Goal: Task Accomplishment & Management: Manage account settings

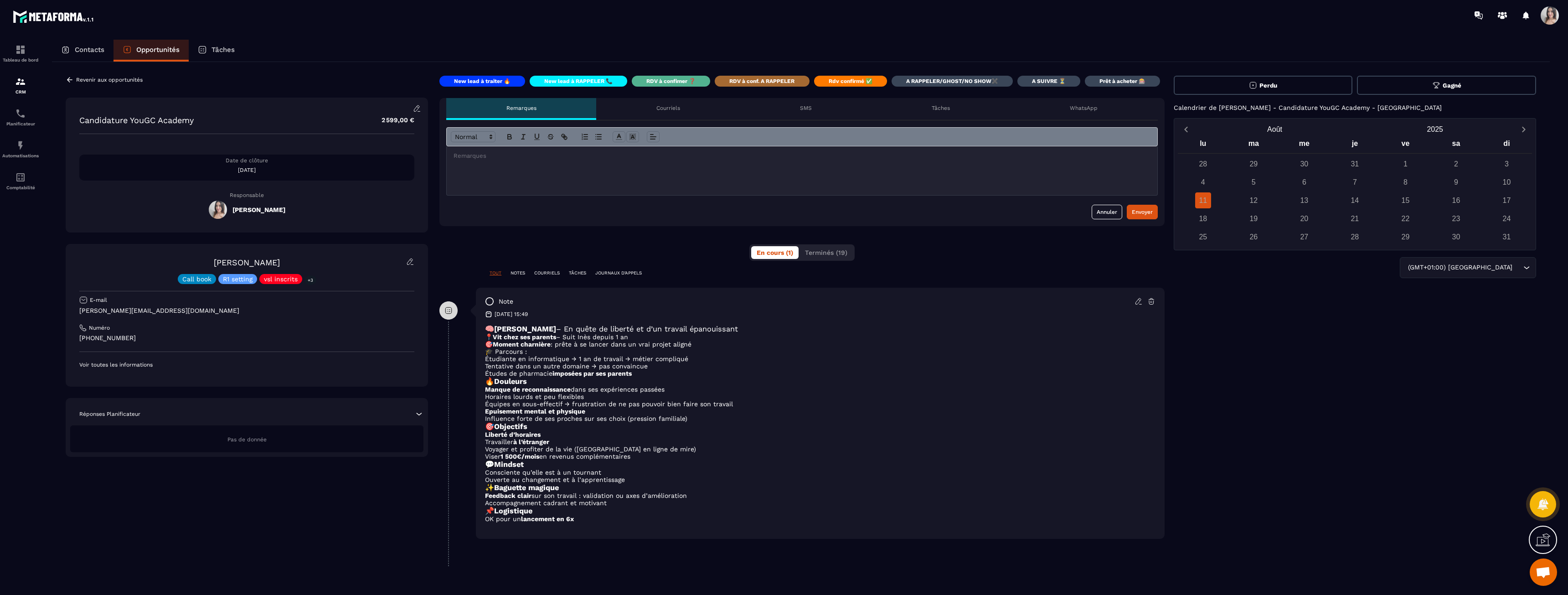
click at [1455, 90] on button "Gagné" at bounding box center [1446, 85] width 179 height 19
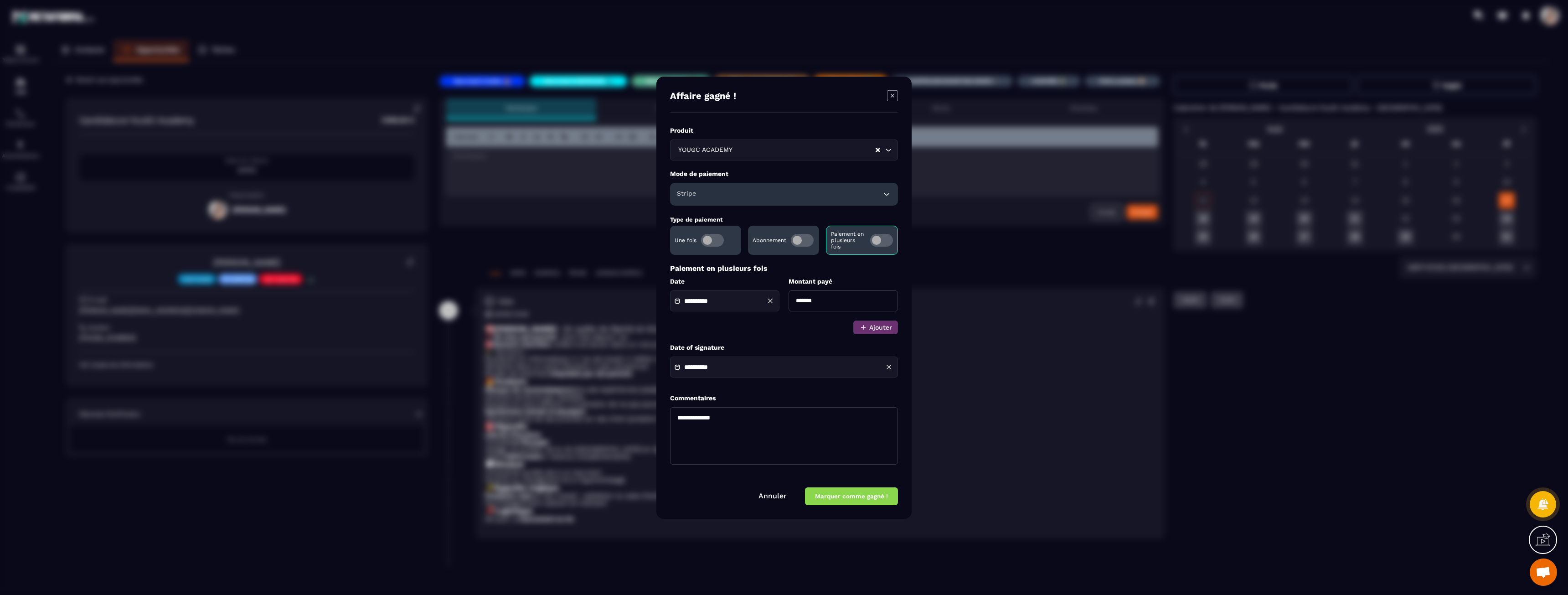
drag, startPoint x: 828, startPoint y: 303, endPoint x: 824, endPoint y: 303, distance: 4.0
click at [824, 303] on input "*******" at bounding box center [843, 301] width 110 height 21
click at [799, 300] on input "*******" at bounding box center [843, 301] width 110 height 21
type input "*******"
click at [776, 329] on div "**********" at bounding box center [784, 299] width 228 height 70
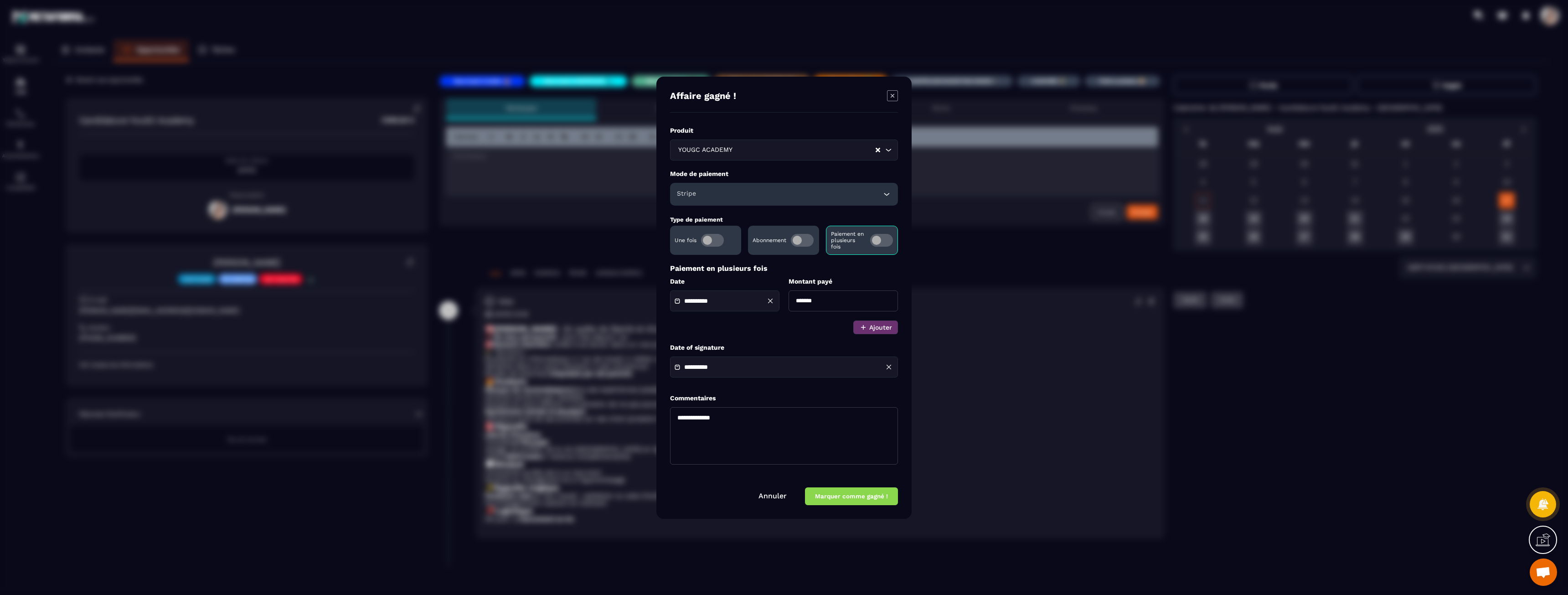
click at [749, 423] on textarea "**********" at bounding box center [784, 436] width 228 height 57
click at [841, 493] on button "Marquer comme gagné !" at bounding box center [851, 496] width 93 height 18
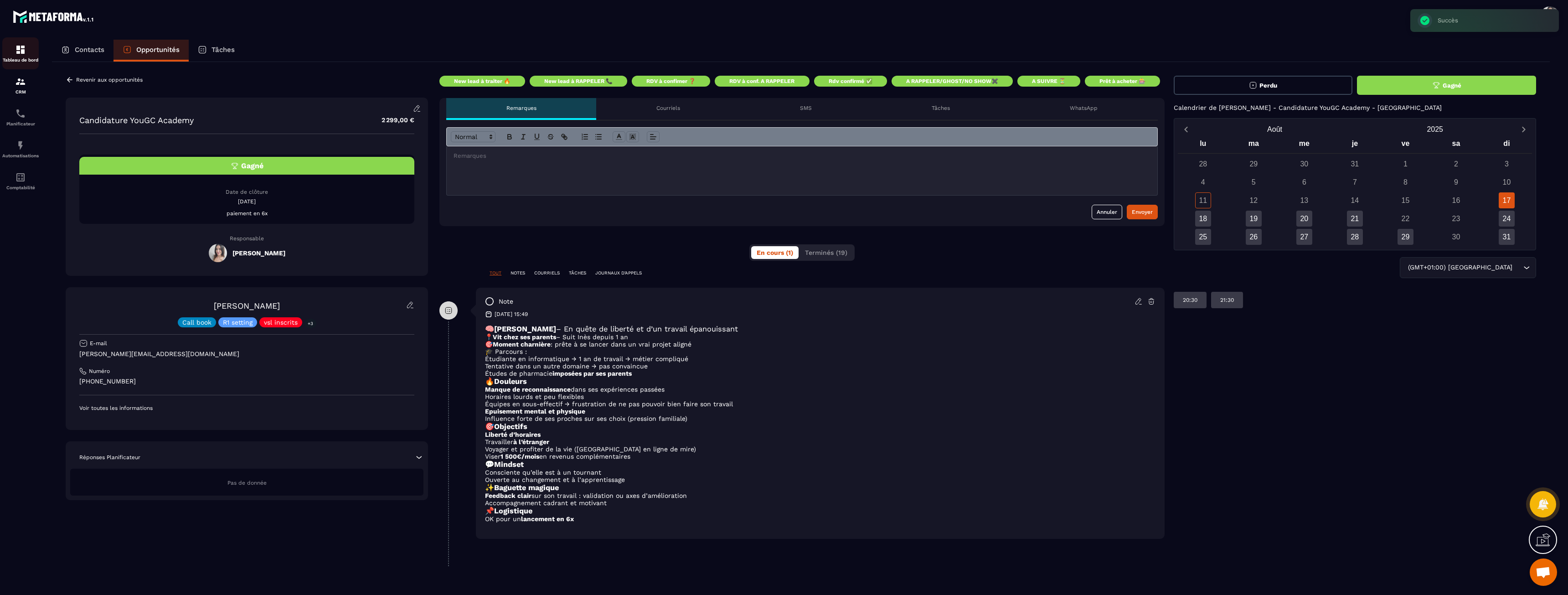
click at [22, 54] on img at bounding box center [21, 50] width 11 height 11
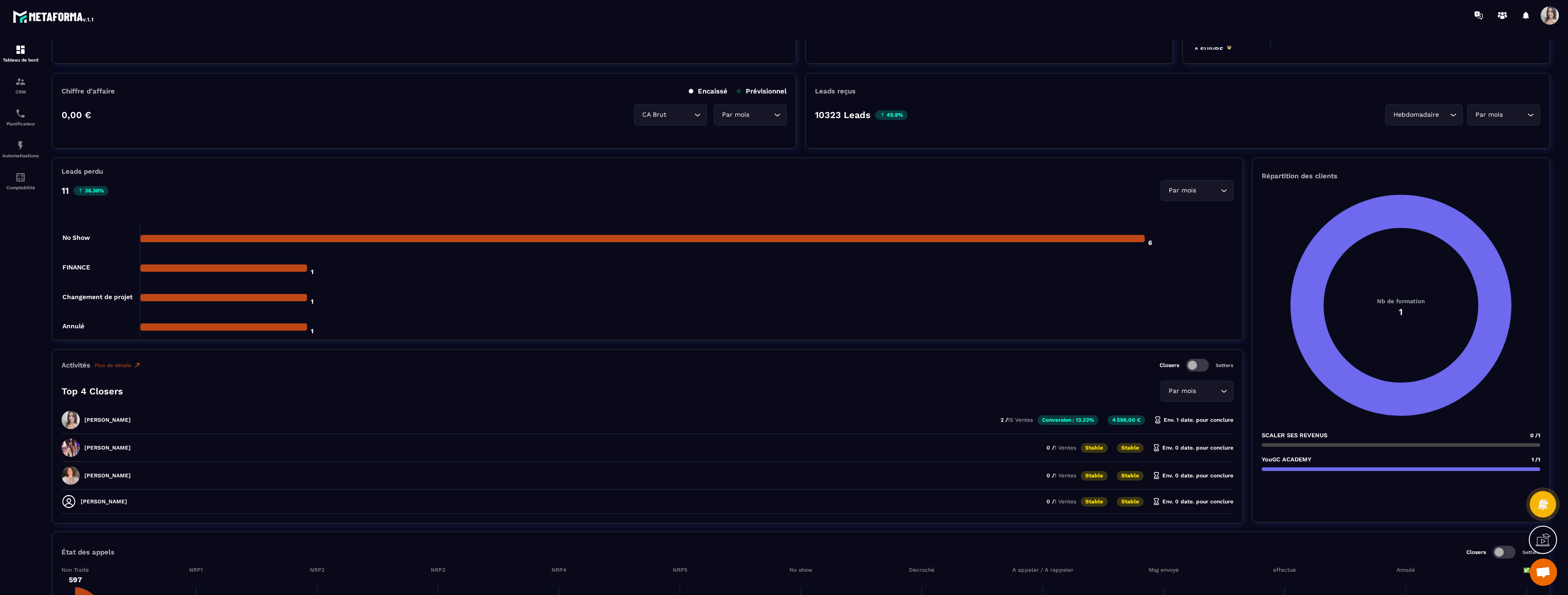
scroll to position [228, 0]
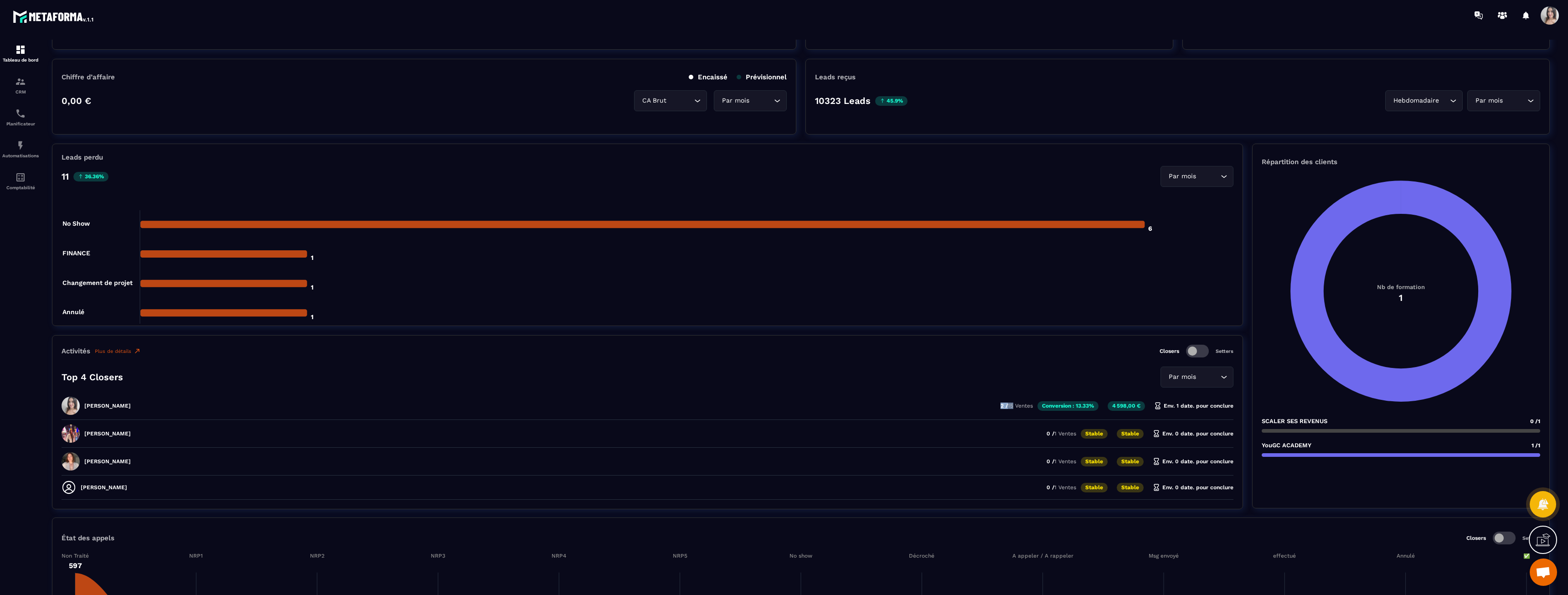
drag, startPoint x: 1012, startPoint y: 405, endPoint x: 989, endPoint y: 406, distance: 23.0
click at [989, 424] on div "[PERSON_NAME] 2 / 15 Ventes Conversion : 13.33% 4 598,00 € Env. 1 date. pour co…" at bounding box center [647, 436] width 1172 height 23
click at [989, 424] on div "[PERSON_NAME] 2 / 15 Ventes Conversion : 13.33% 4 598,00 € Env. 1 date. pour co…" at bounding box center [647, 436] width 1172 height 23
drag, startPoint x: 989, startPoint y: 406, endPoint x: 1023, endPoint y: 407, distance: 34.0
click at [1023, 424] on div "[PERSON_NAME] 2 / 15 Ventes Conversion : 13.33% 4 598,00 € Env. 1 date. pour co…" at bounding box center [647, 436] width 1172 height 23
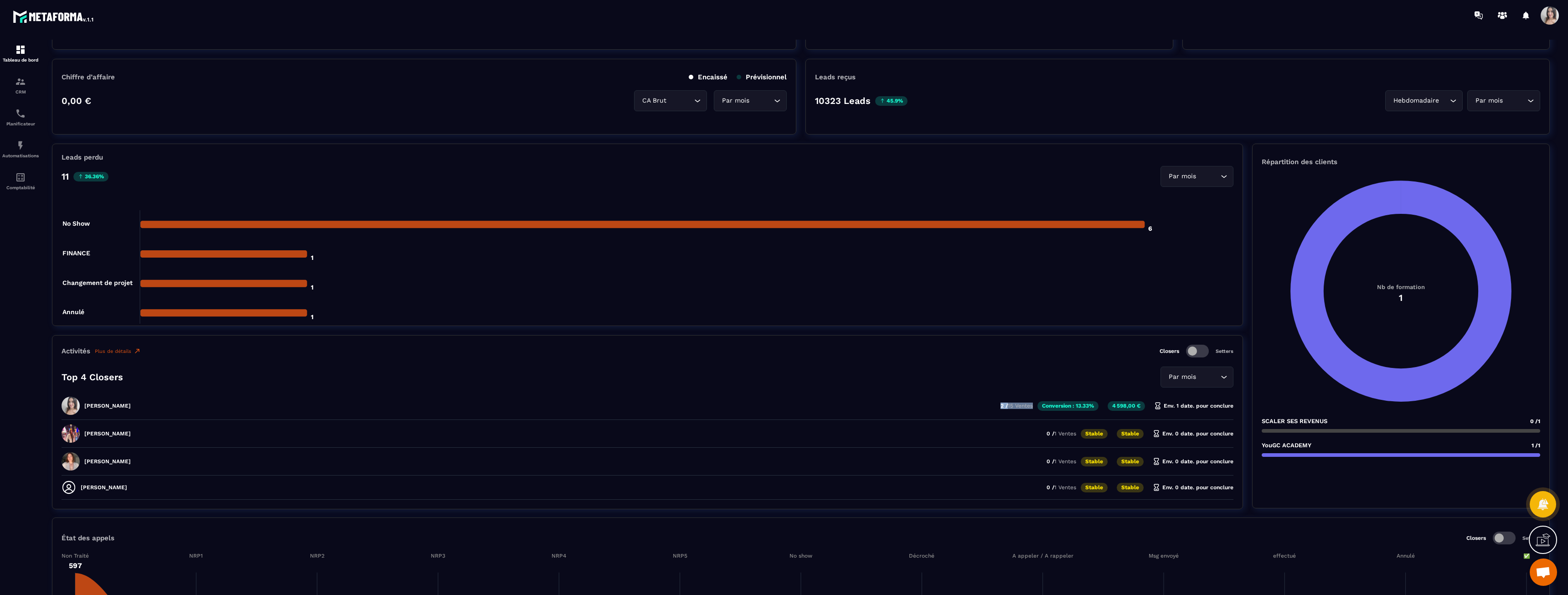
click at [1023, 407] on span "15 Ventes" at bounding box center [1020, 406] width 25 height 6
click at [1031, 424] on div "[PERSON_NAME] 2 / 15 Ventes Conversion : 13.33% 4 598,00 € Env. 1 date. pour co…" at bounding box center [647, 436] width 1172 height 23
drag, startPoint x: 1031, startPoint y: 406, endPoint x: 990, endPoint y: 405, distance: 41.0
click at [990, 424] on div "[PERSON_NAME] 2 / 15 Ventes Conversion : 13.33% 4 598,00 € Env. 1 date. pour co…" at bounding box center [647, 436] width 1172 height 23
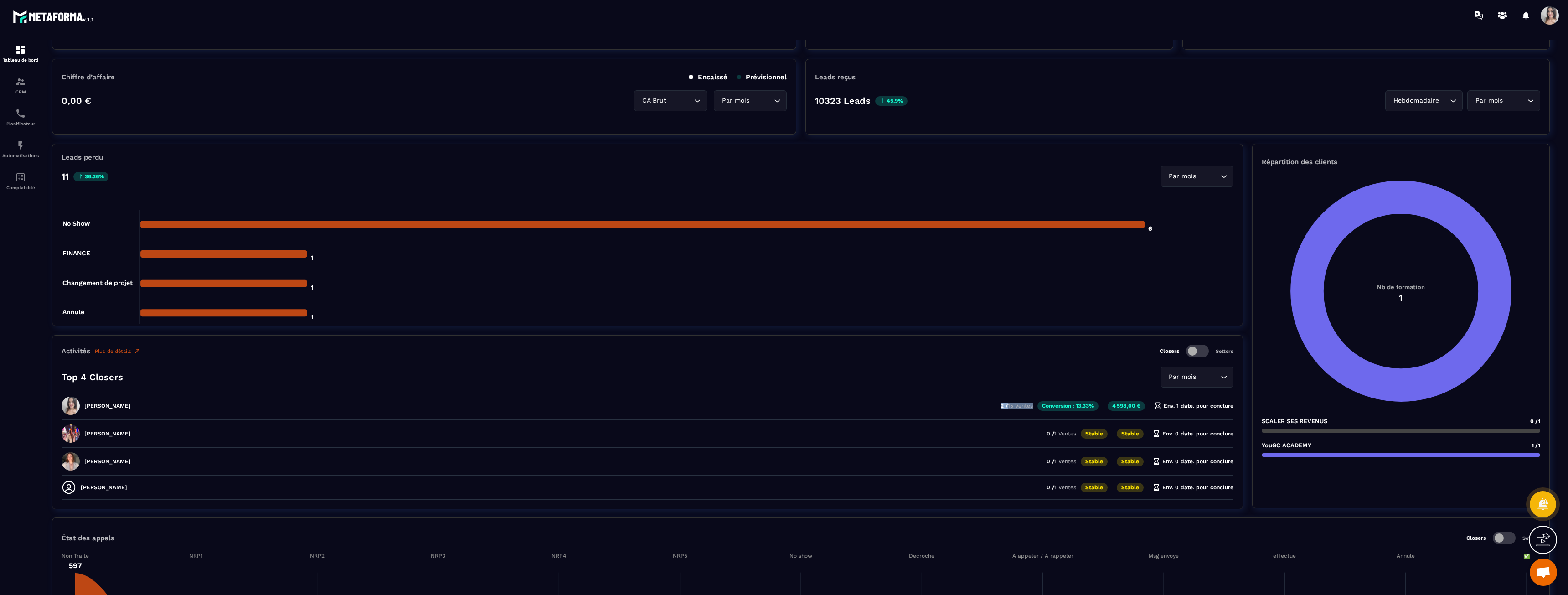
drag, startPoint x: 999, startPoint y: 405, endPoint x: 1032, endPoint y: 407, distance: 33.1
click at [1032, 424] on div "[PERSON_NAME] 2 / 15 Ventes Conversion : 13.33% 4 598,00 € Env. 1 date. pour co…" at bounding box center [647, 436] width 1172 height 23
drag, startPoint x: 1032, startPoint y: 407, endPoint x: 990, endPoint y: 407, distance: 42.0
click at [990, 424] on div "[PERSON_NAME] 2 / 15 Ventes Conversion : 13.33% 4 598,00 € Env. 1 date. pour co…" at bounding box center [647, 436] width 1172 height 23
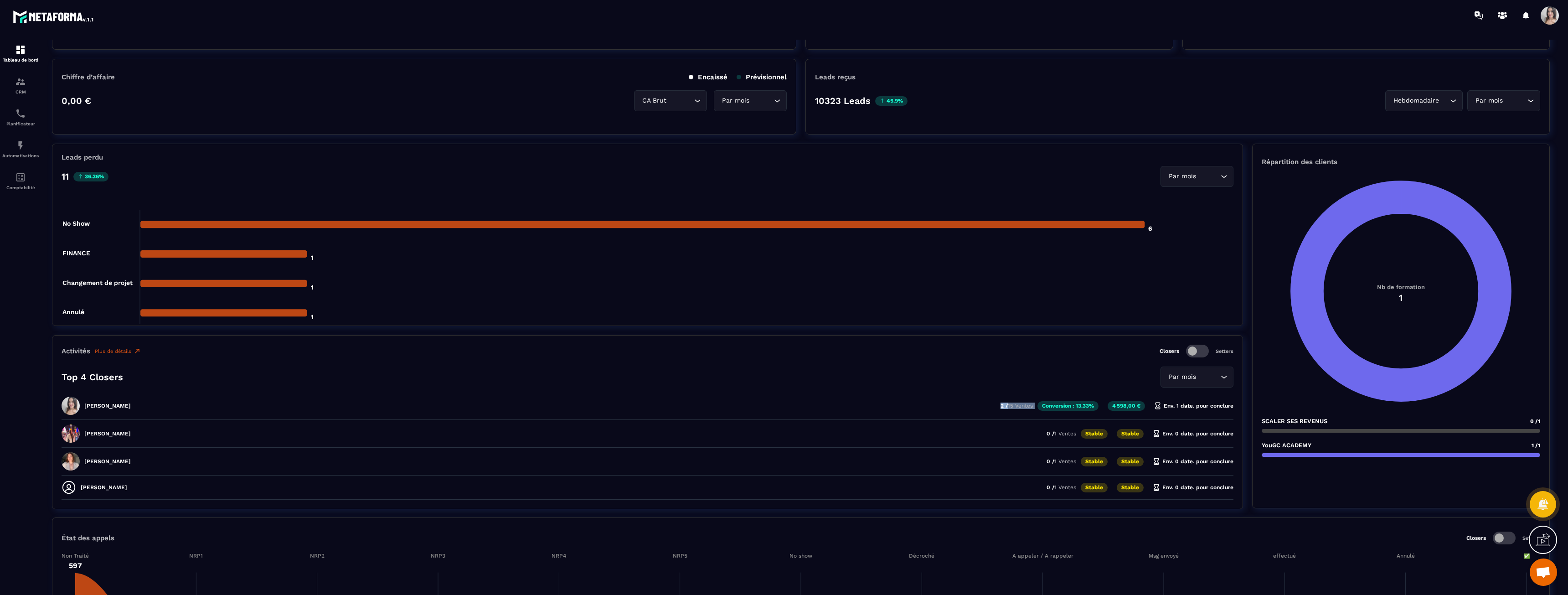
click at [990, 424] on div "[PERSON_NAME] 2 / 15 Ventes Conversion : 13.33% 4 598,00 € Env. 1 date. pour co…" at bounding box center [647, 436] width 1172 height 23
drag, startPoint x: 1184, startPoint y: 407, endPoint x: 1152, endPoint y: 407, distance: 32.0
click at [1152, 424] on div "[PERSON_NAME] 2 / 15 Ventes Conversion : 13.33% 4 598,00 € Env. 1 date. pour co…" at bounding box center [647, 436] width 1172 height 23
click at [1202, 407] on p "Env. 1 date. pour conclure" at bounding box center [1194, 406] width 79 height 7
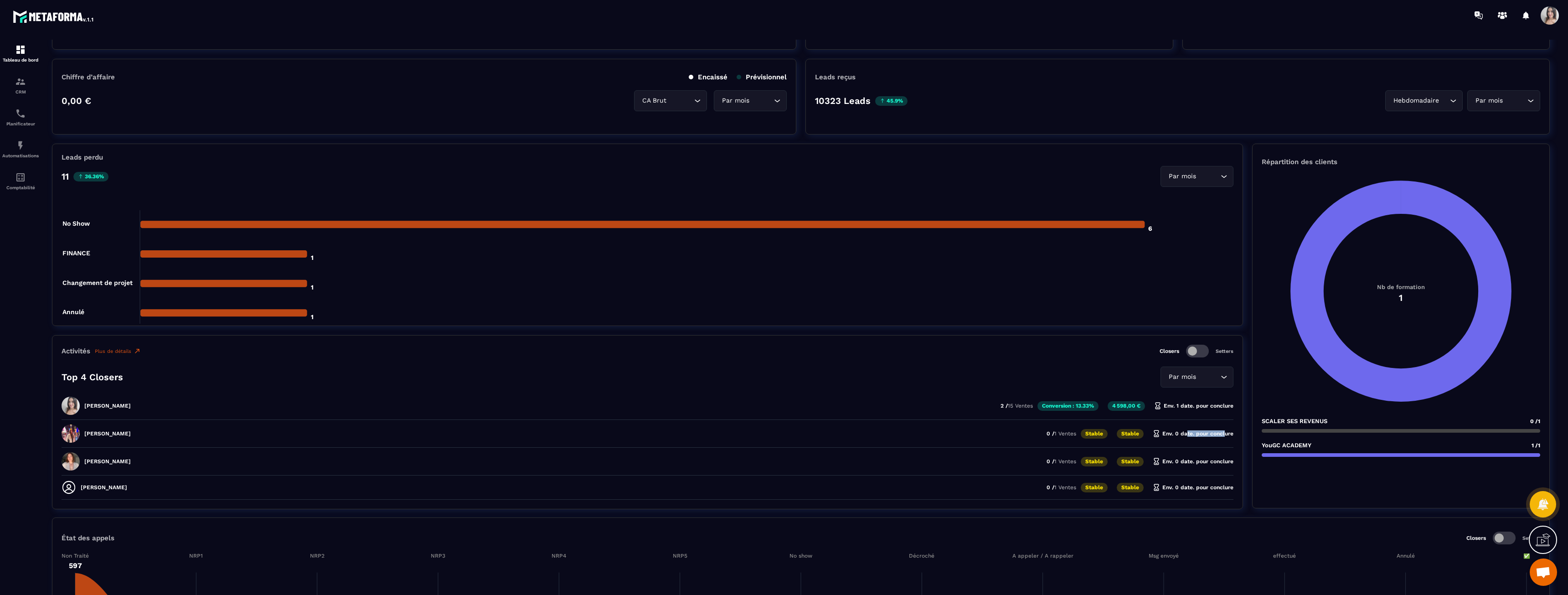
drag, startPoint x: 1185, startPoint y: 434, endPoint x: 1222, endPoint y: 434, distance: 37.0
click at [1222, 434] on p "Env. 0 date. pour conclure" at bounding box center [1193, 434] width 81 height 7
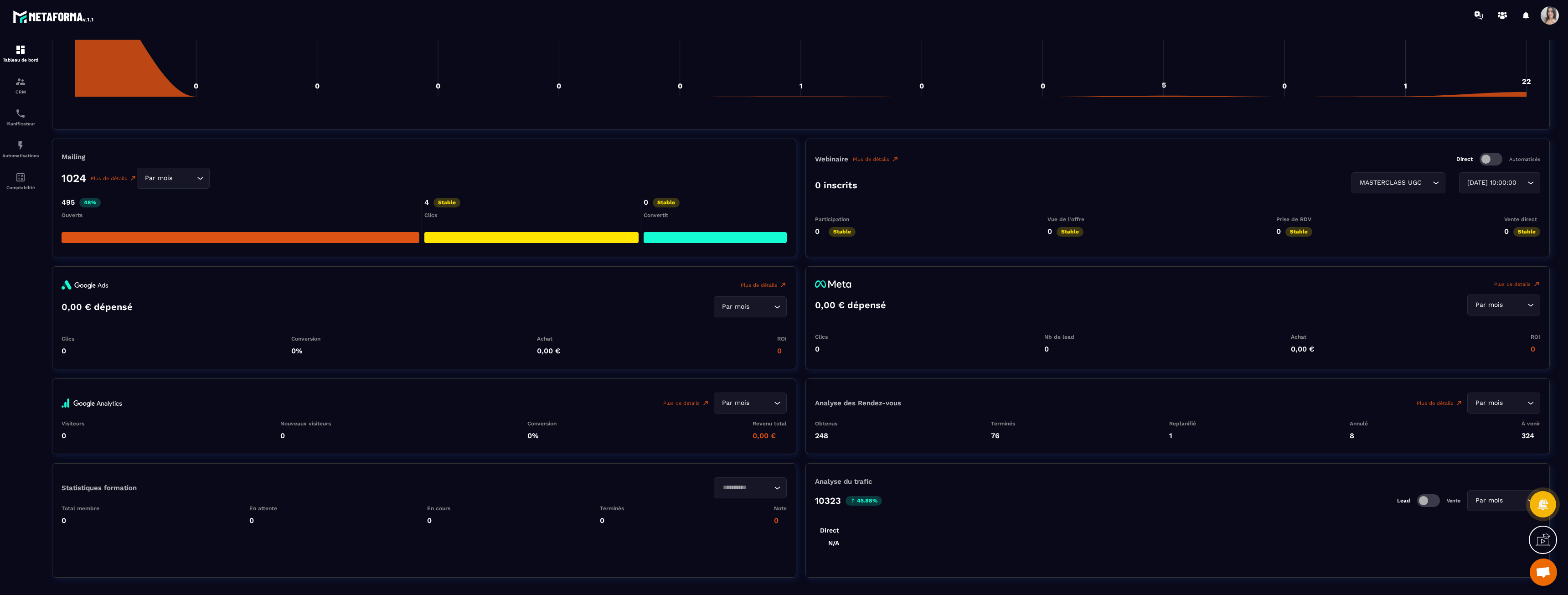
scroll to position [861, 0]
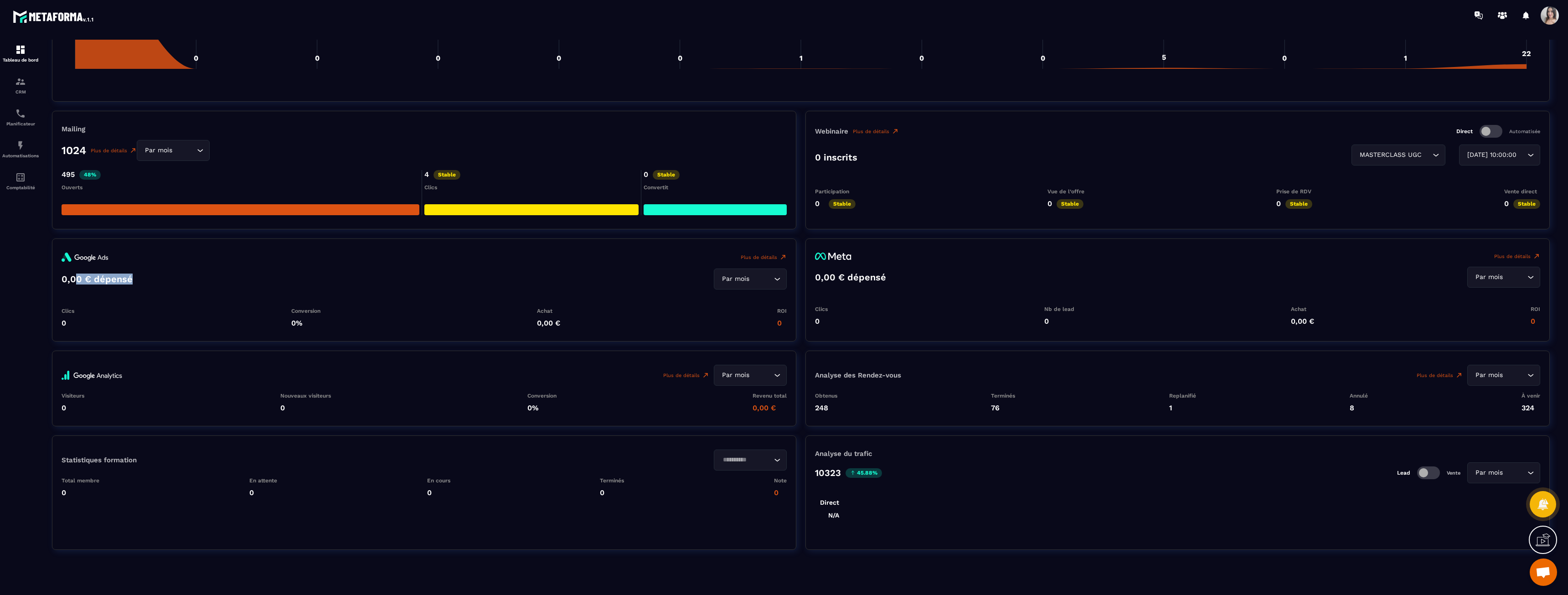
drag, startPoint x: 76, startPoint y: 281, endPoint x: 144, endPoint y: 282, distance: 68.0
click at [144, 282] on div "0,00 € dépensé Par mois Loading..." at bounding box center [424, 279] width 725 height 21
click at [152, 379] on div "Plus de détails Par mois Loading..." at bounding box center [424, 375] width 725 height 21
drag, startPoint x: 836, startPoint y: 279, endPoint x: 886, endPoint y: 278, distance: 50.0
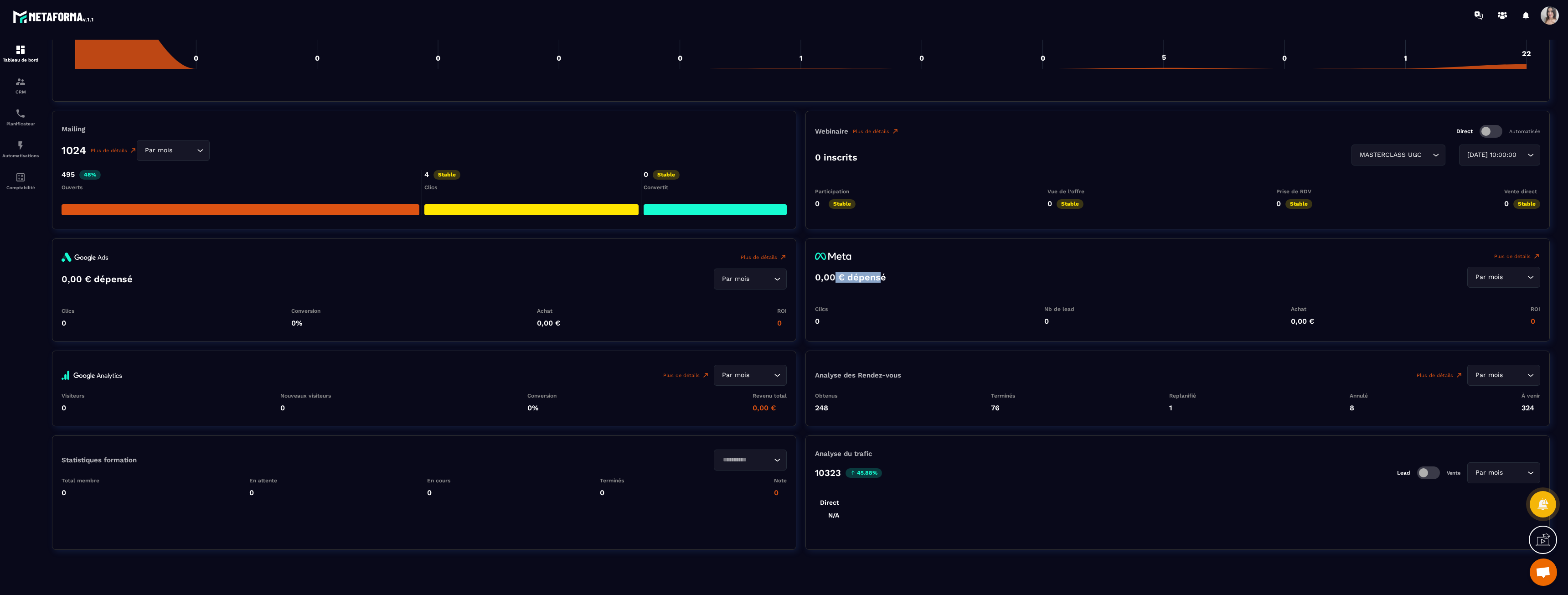
click at [886, 278] on div "0,00 € dépensé Par mois Loading..." at bounding box center [1177, 277] width 725 height 21
drag, startPoint x: 814, startPoint y: 413, endPoint x: 1014, endPoint y: 407, distance: 200.1
click at [1014, 407] on div "Analyse des Rendez-vous Plus de détails Par mois Loading... Obtenus 248 Terminé…" at bounding box center [1177, 389] width 744 height 76
click at [1014, 407] on p "76" at bounding box center [1003, 408] width 24 height 9
click at [1494, 377] on div "Par mois" at bounding box center [1499, 375] width 54 height 10
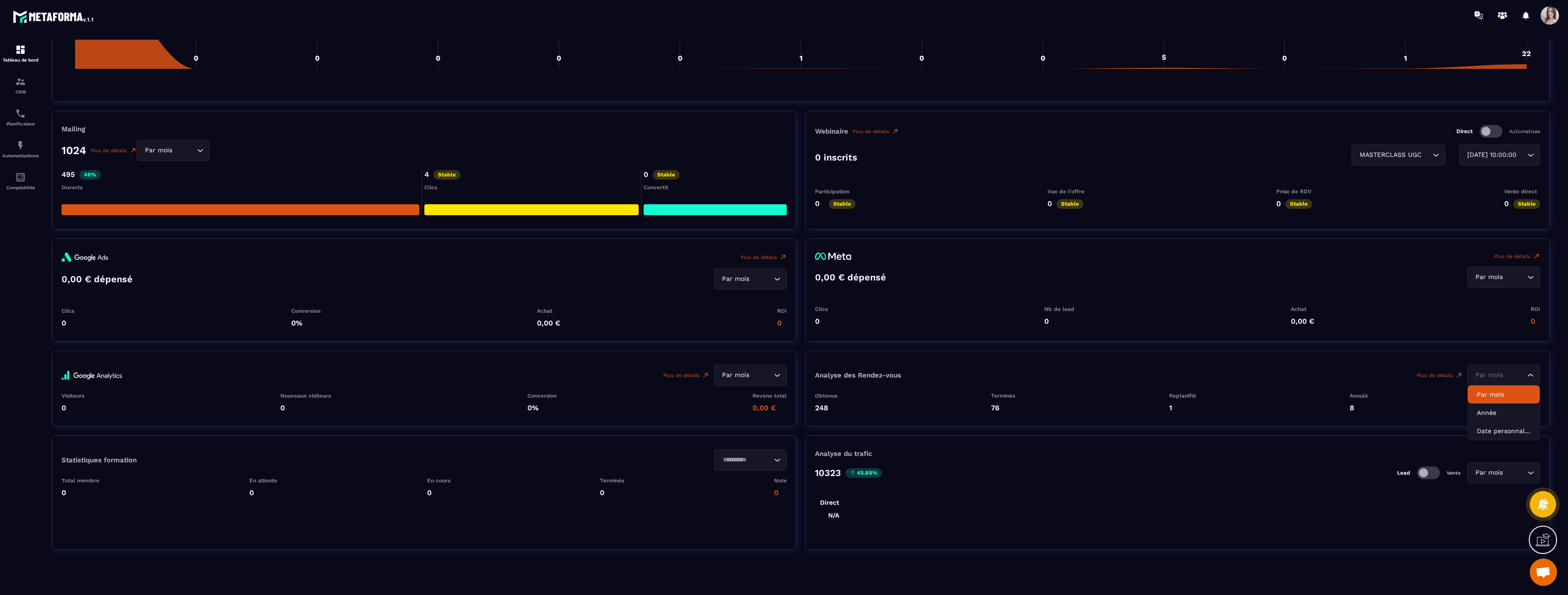
click at [1494, 377] on input "Search for option" at bounding box center [1499, 375] width 52 height 10
click at [1356, 407] on p "8" at bounding box center [1359, 408] width 18 height 9
drag, startPoint x: 1354, startPoint y: 407, endPoint x: 1335, endPoint y: 408, distance: 19.0
click at [1335, 408] on div "Obtenus 248 Terminés 76 Replanifié 1 Annulé 8 À venir 324" at bounding box center [1177, 403] width 725 height 19
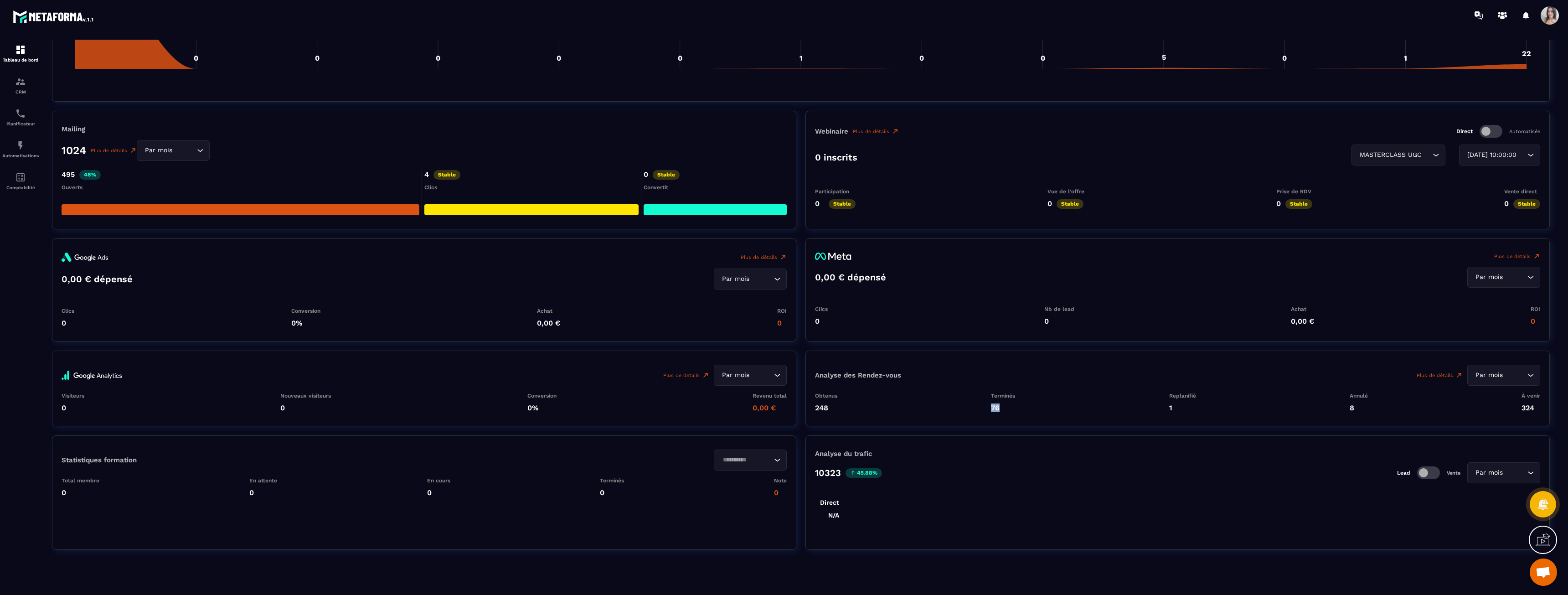
drag, startPoint x: 1046, startPoint y: 414, endPoint x: 1066, endPoint y: 414, distance: 20.0
click at [1066, 414] on div "Analyse des Rendez-vous Plus de détails Par mois Loading... Obtenus 248 Terminé…" at bounding box center [1177, 389] width 744 height 76
drag, startPoint x: 822, startPoint y: 507, endPoint x: 844, endPoint y: 519, distance: 25.1
click at [844, 519] on foreignobject at bounding box center [1177, 506] width 725 height 46
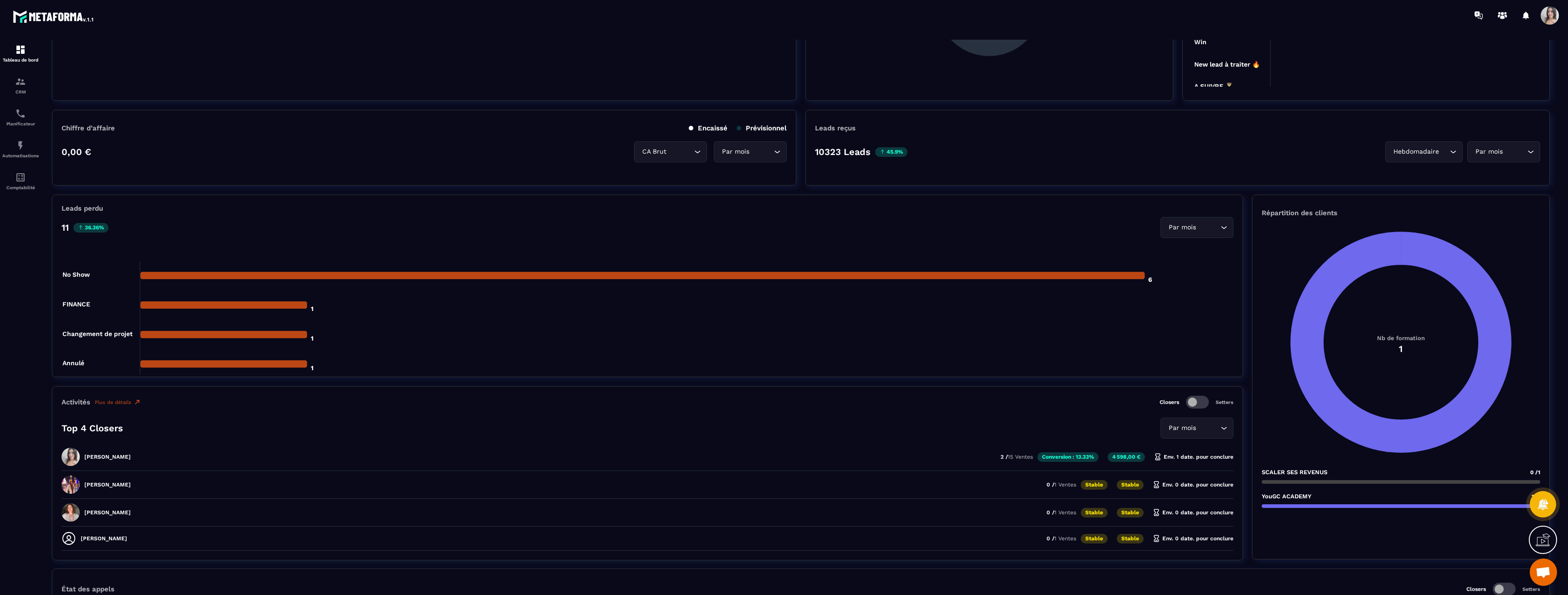
scroll to position [177, 0]
drag, startPoint x: 68, startPoint y: 150, endPoint x: 97, endPoint y: 155, distance: 29.4
click at [97, 155] on div "0,00 € CA Brut Loading... Par mois Loading..." at bounding box center [424, 152] width 725 height 21
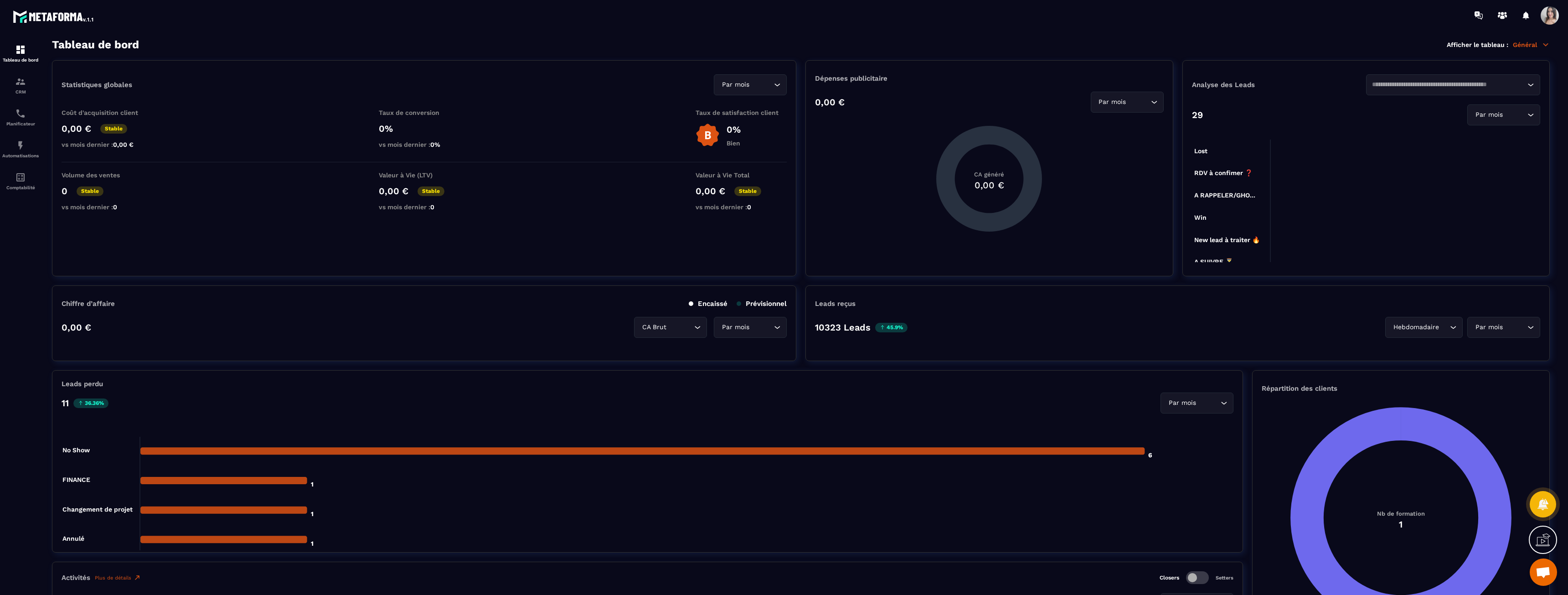
scroll to position [0, 0]
drag, startPoint x: 1216, startPoint y: 171, endPoint x: 1244, endPoint y: 243, distance: 77.3
click at [1244, 243] on g "Lost Lost RDV à confimer ❓ RDV à confimer ❓ A RAPPELER/GHO... A RAPPELER/GHOST/…" at bounding box center [1247, 541] width 107 height 785
drag, startPoint x: 1244, startPoint y: 243, endPoint x: 1191, endPoint y: 241, distance: 53.0
click at [1192, 242] on icon "Lost Lost RDV à confimer ❓ RDV à confimer ❓ A RAPPELER/GHO... A RAPPELER/GHOST/…" at bounding box center [1366, 537] width 348 height 821
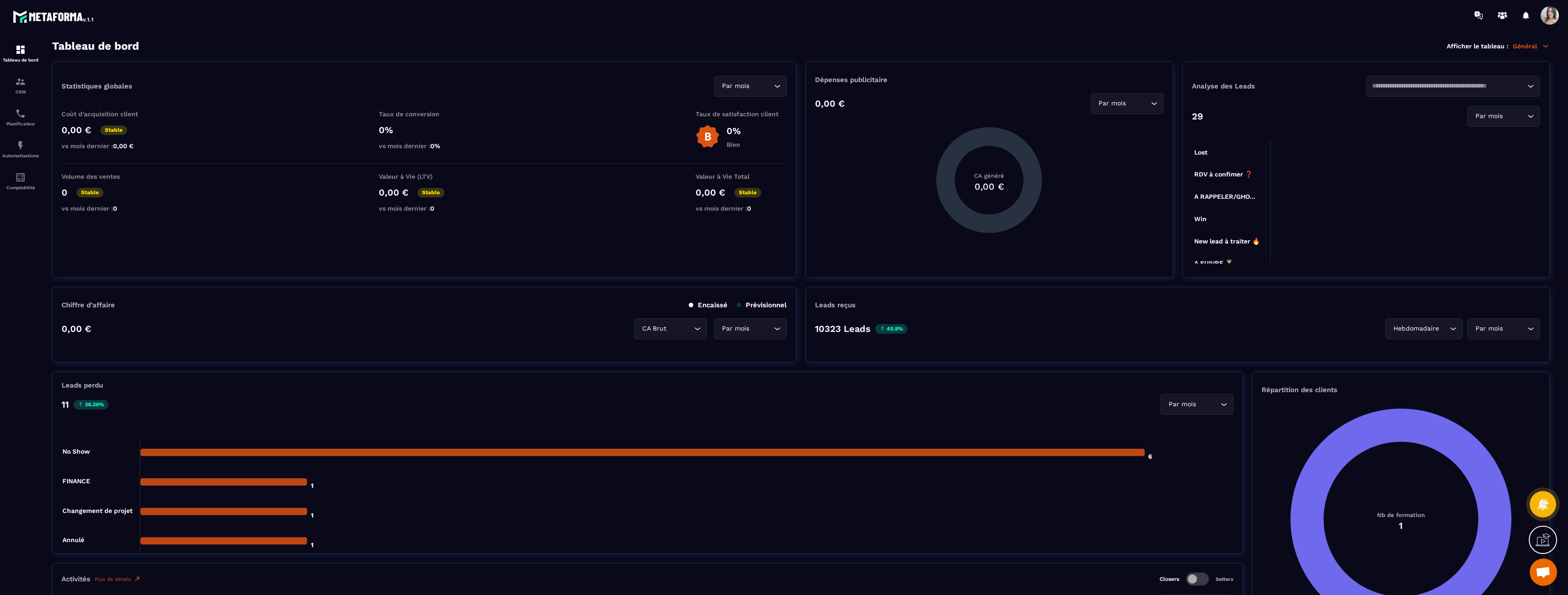
click at [1192, 241] on foreignobject at bounding box center [1366, 537] width 348 height 821
click at [1498, 85] on input "Search for option" at bounding box center [1449, 86] width 153 height 10
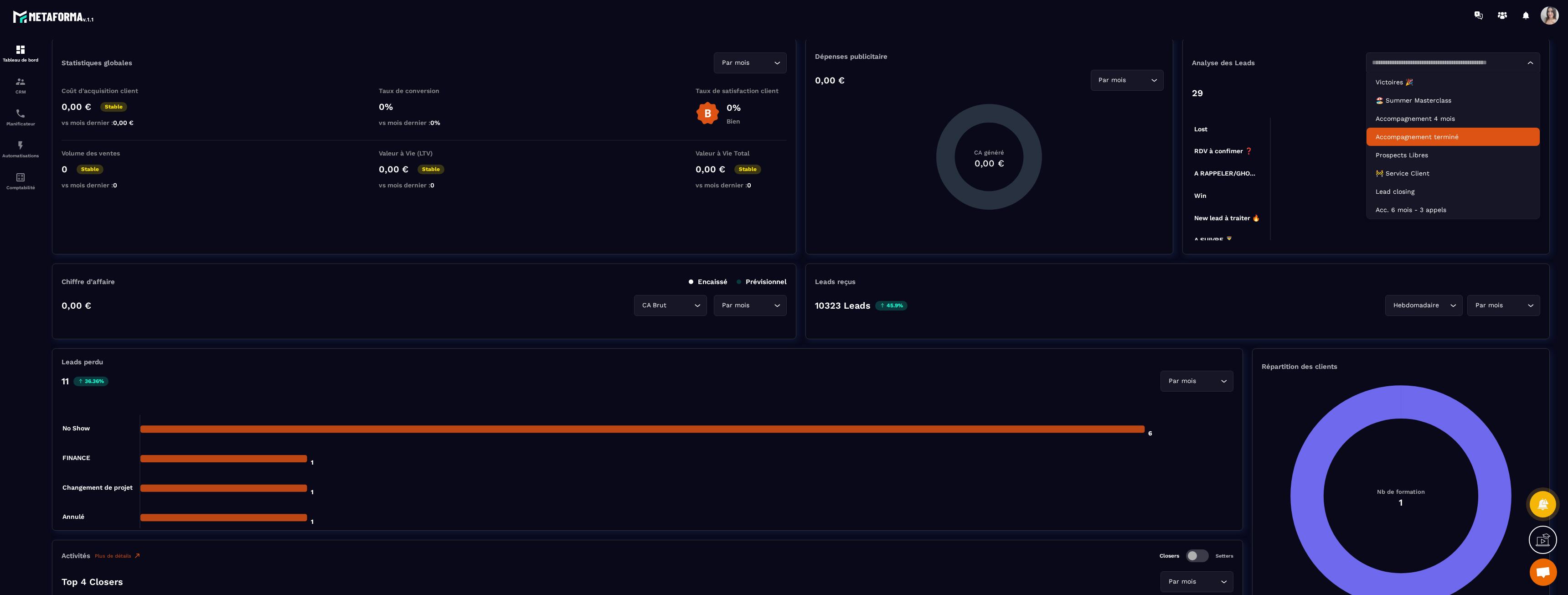
scroll to position [46, 0]
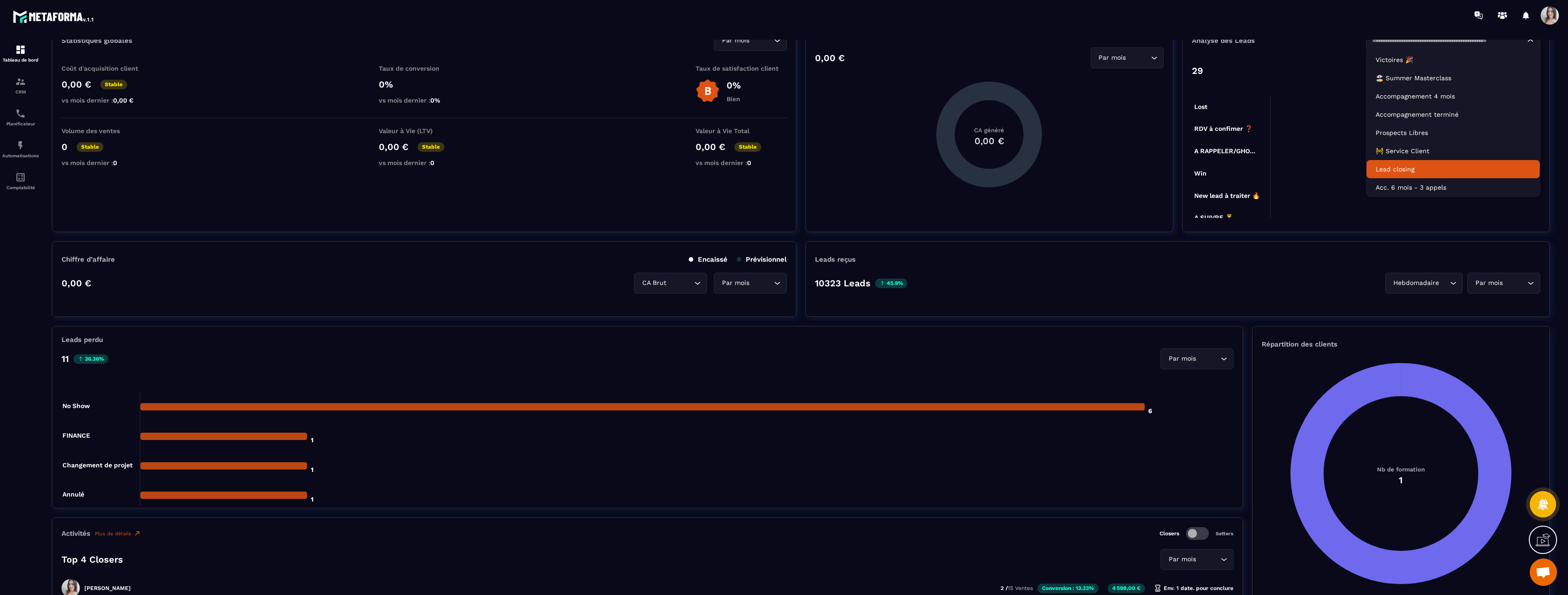
click at [1422, 172] on p "Lead closing" at bounding box center [1453, 169] width 155 height 9
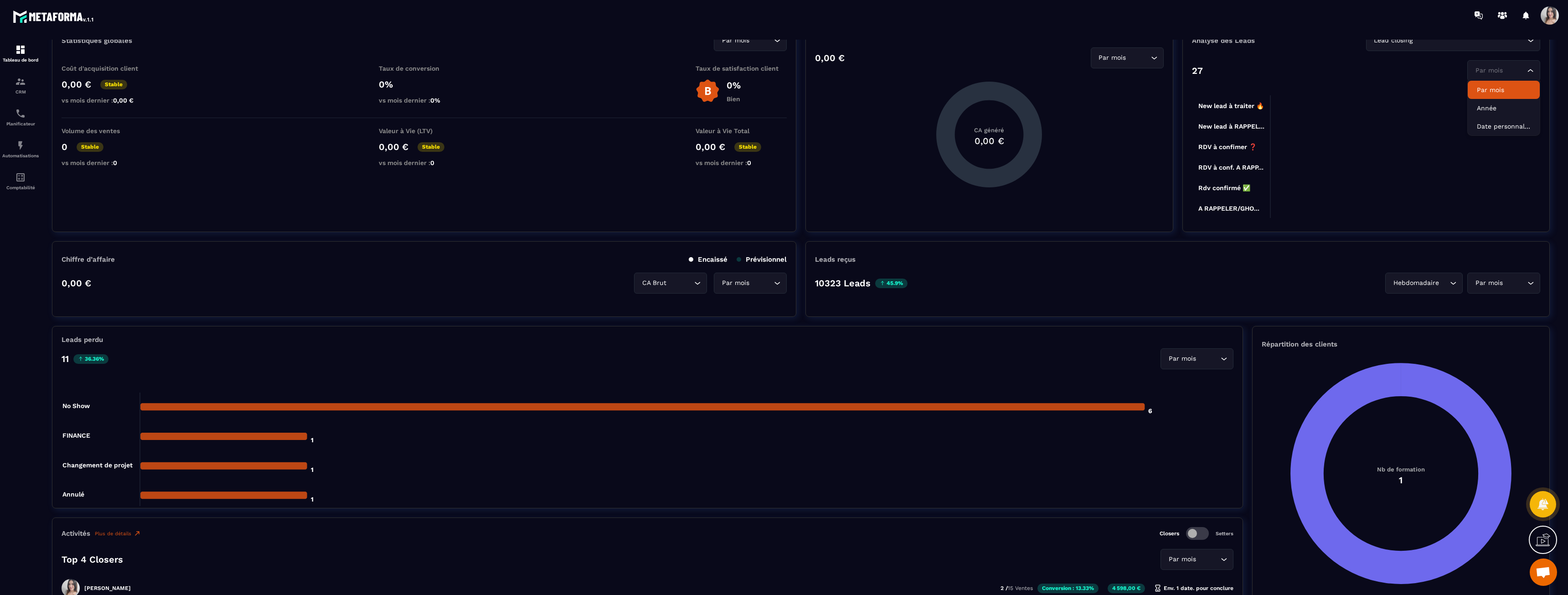
click at [1514, 70] on input "Search for option" at bounding box center [1499, 71] width 52 height 10
click at [1385, 130] on foreignobject at bounding box center [1366, 183] width 348 height 205
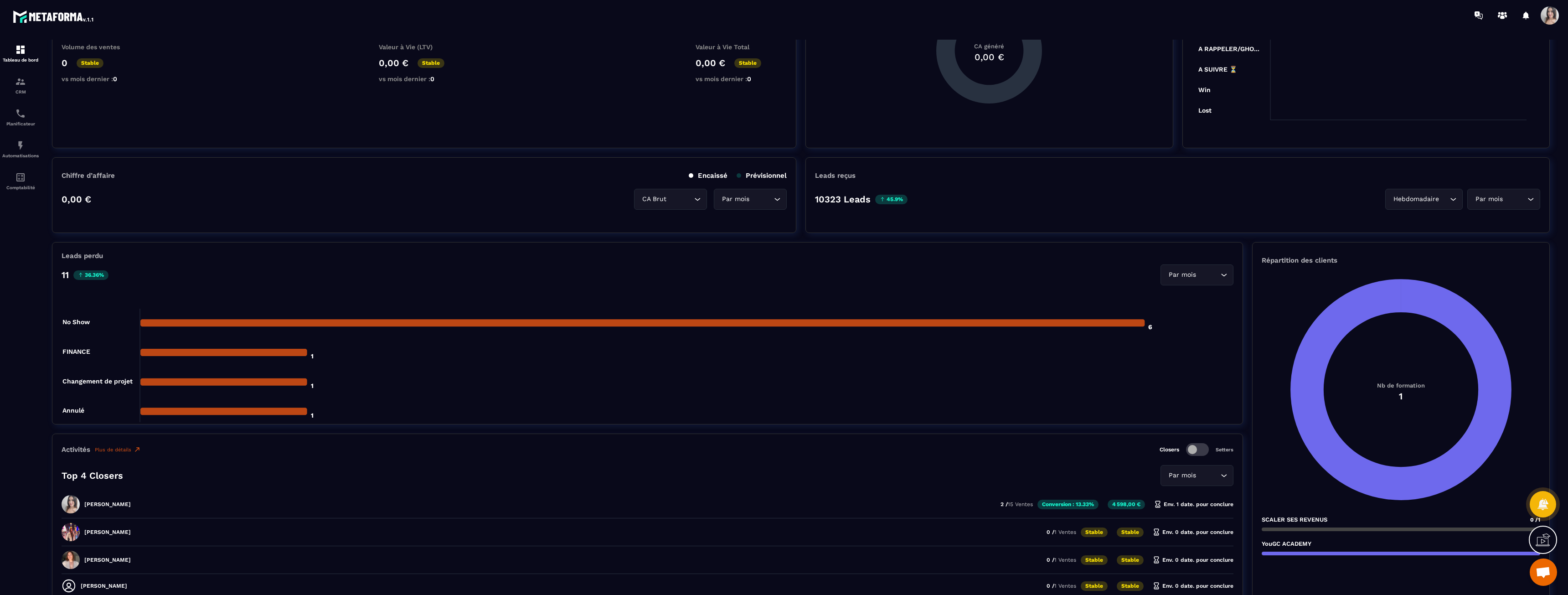
scroll to position [365, 0]
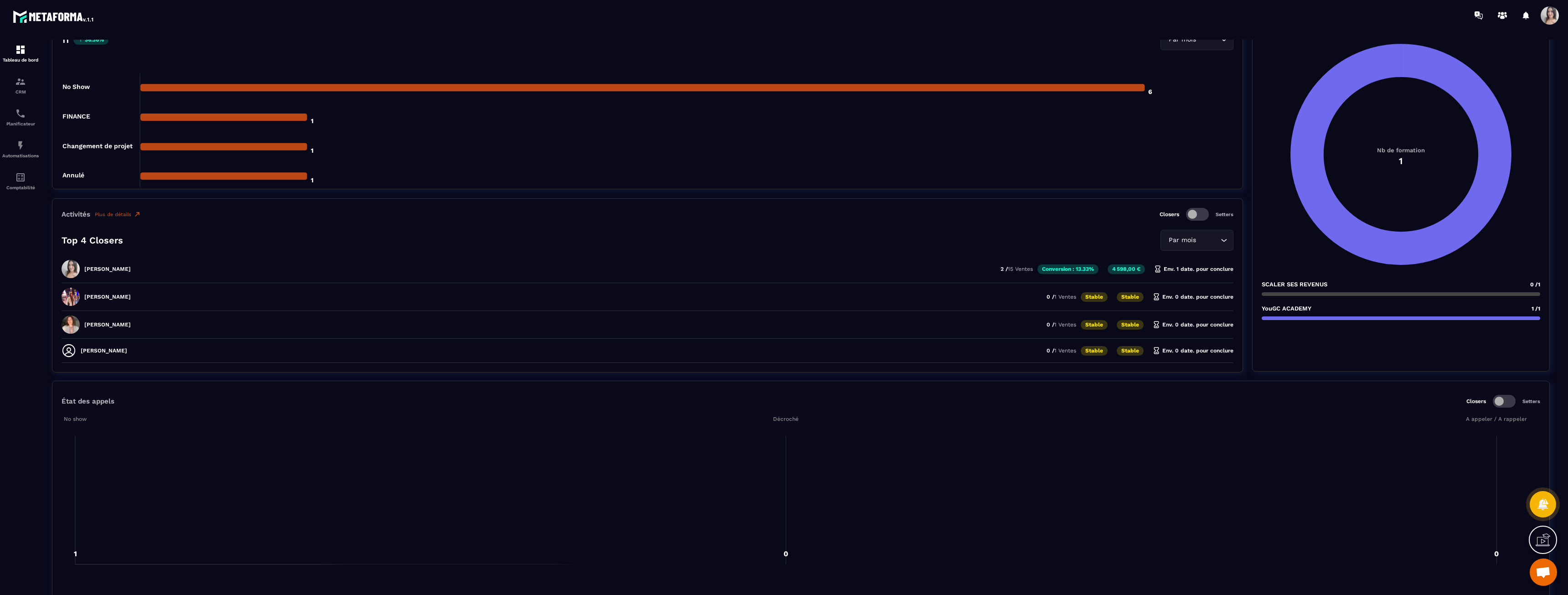
click at [1195, 217] on span at bounding box center [1197, 214] width 23 height 13
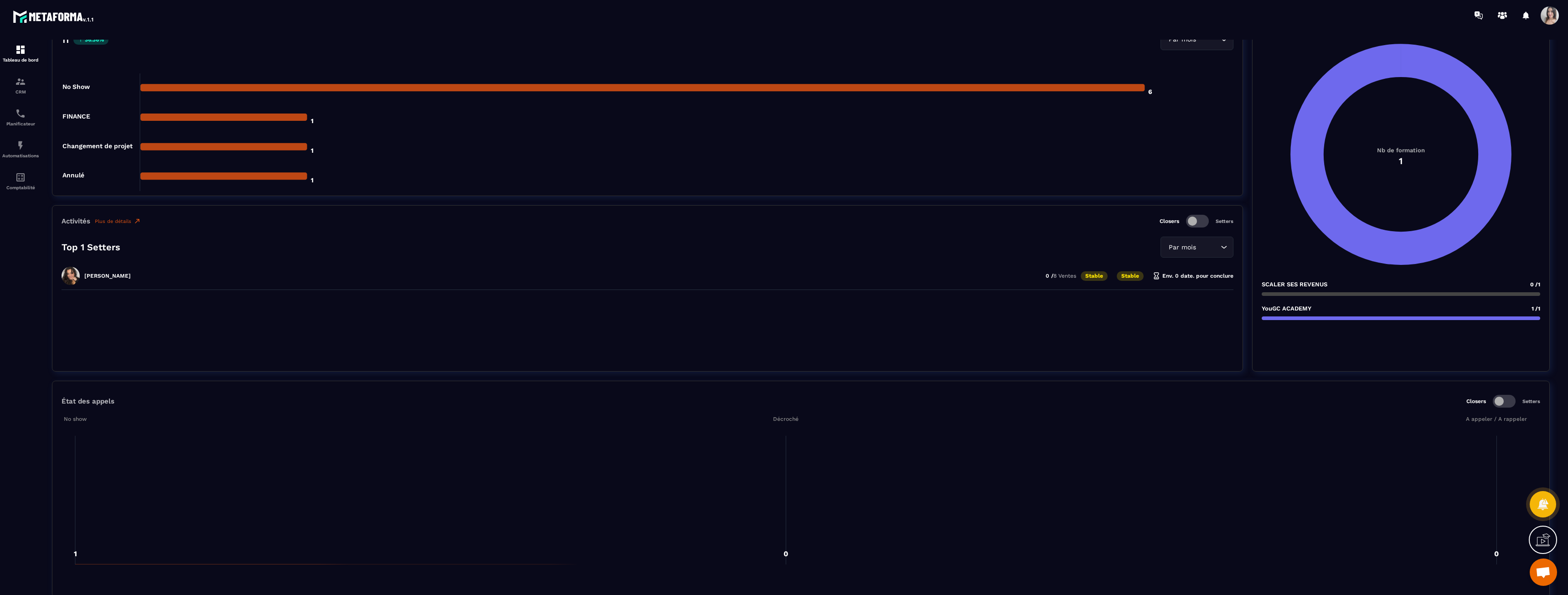
click at [1195, 217] on span at bounding box center [1197, 221] width 23 height 13
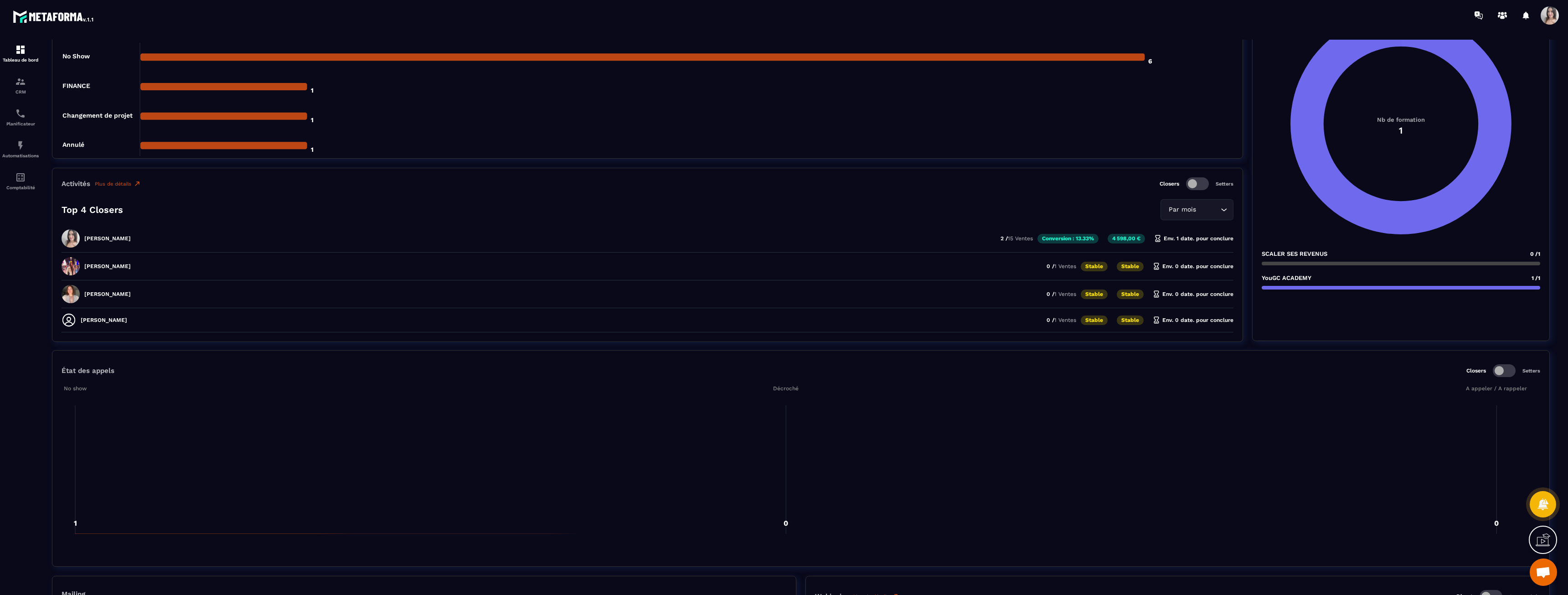
scroll to position [183, 0]
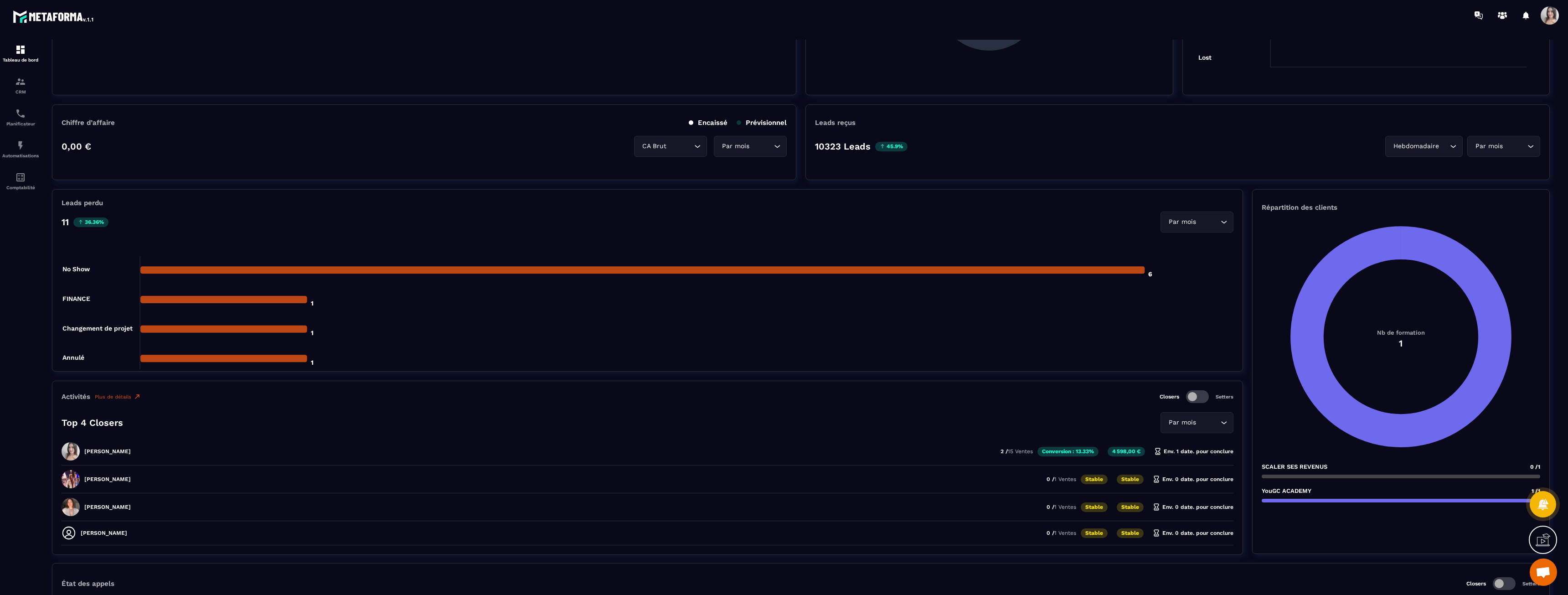
drag, startPoint x: 103, startPoint y: 508, endPoint x: 159, endPoint y: 510, distance: 56.0
click at [159, 526] on div "[PERSON_NAME] 0 / 1 Ventes Stable Stable Env. 0 date. pour conclure" at bounding box center [647, 535] width 1172 height 19
drag, startPoint x: 124, startPoint y: 531, endPoint x: 91, endPoint y: 532, distance: 33.0
click at [91, 532] on p "[PERSON_NAME]" at bounding box center [104, 533] width 46 height 6
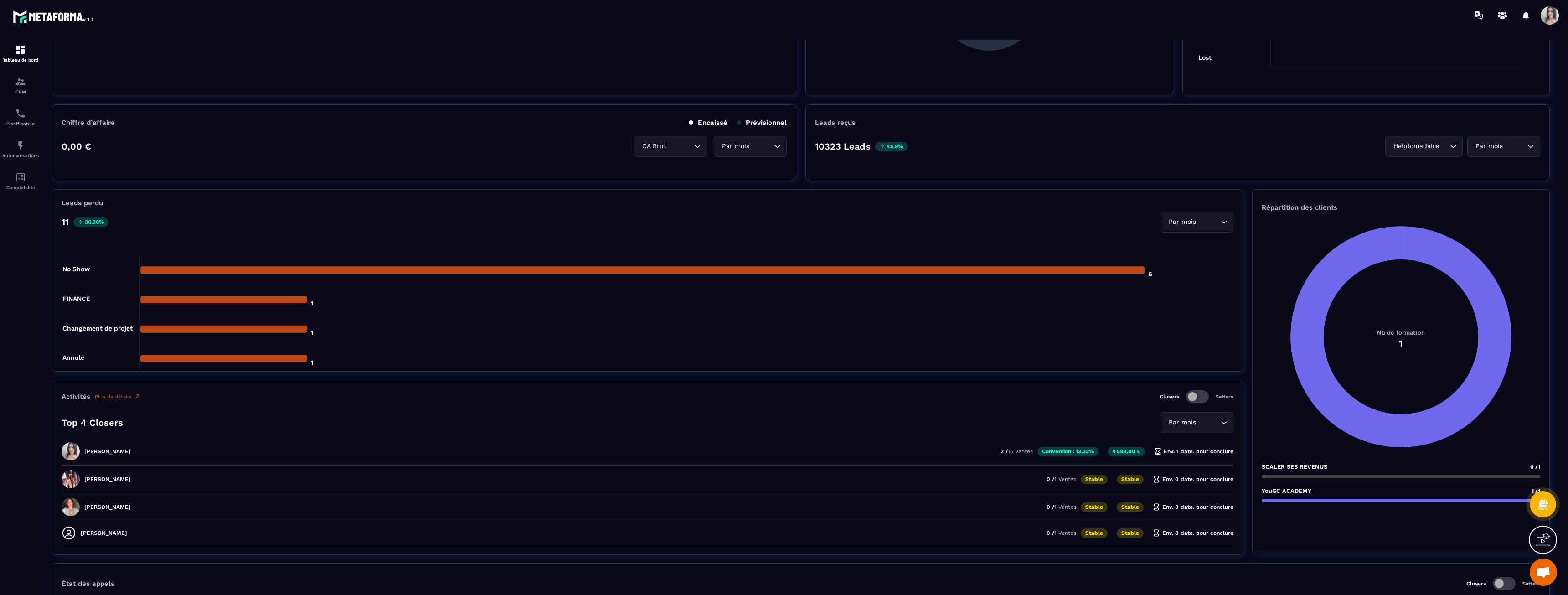
click at [91, 532] on p "[PERSON_NAME]" at bounding box center [104, 533] width 46 height 6
drag, startPoint x: 95, startPoint y: 481, endPoint x: 124, endPoint y: 516, distance: 45.5
click at [124, 516] on div "[PERSON_NAME] 2 / 15 Ventes Conversion : 13.33% 4 598,00 € Env. 1 date. pour co…" at bounding box center [647, 493] width 1172 height 103
click at [124, 526] on div "[PERSON_NAME] 0 / 1 Ventes Stable Stable Env. 0 date. pour conclure" at bounding box center [647, 535] width 1172 height 19
click at [130, 397] on link "Plus de détails" at bounding box center [118, 396] width 46 height 7
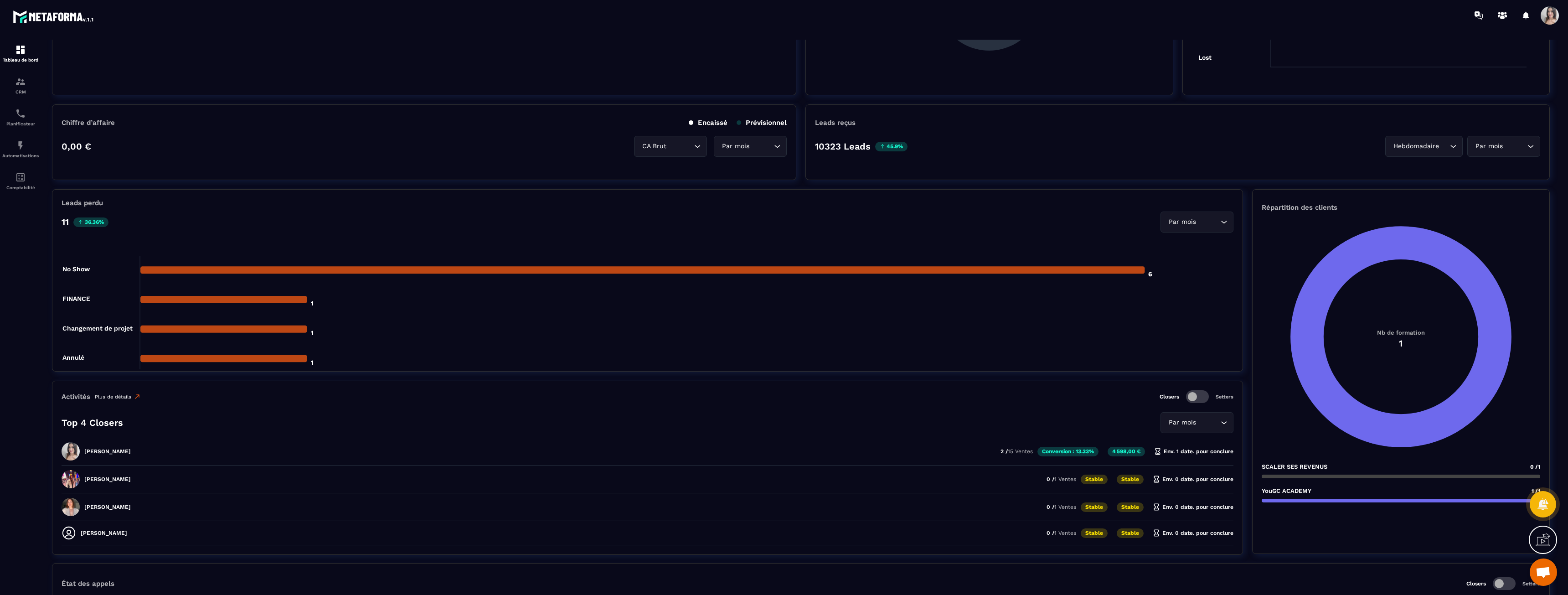
click at [124, 397] on link "Plus de détails" at bounding box center [118, 396] width 46 height 7
click at [121, 398] on link "Plus de détails" at bounding box center [118, 396] width 46 height 7
click at [121, 395] on link "Plus de détails" at bounding box center [118, 396] width 46 height 7
click at [106, 398] on link "Plus de détails" at bounding box center [118, 396] width 46 height 7
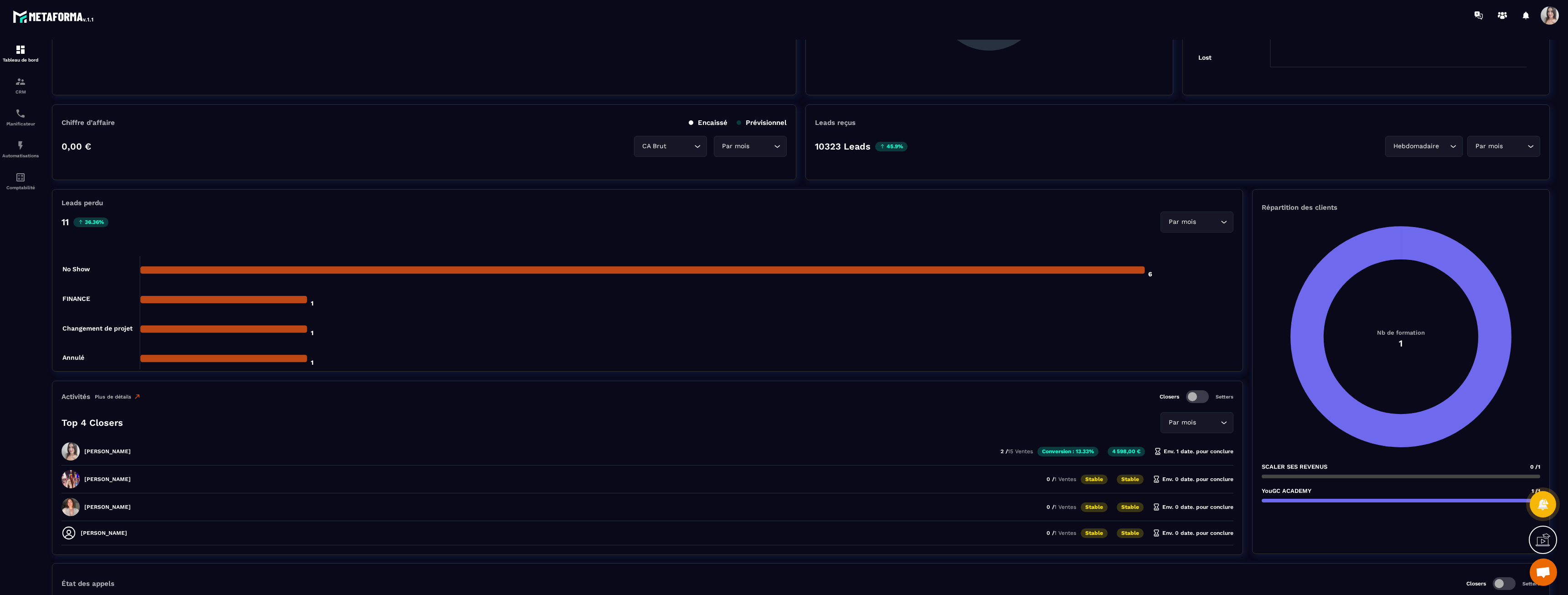
click at [106, 398] on link "Plus de détails" at bounding box center [118, 396] width 46 height 7
click at [113, 397] on link "Plus de détails" at bounding box center [118, 396] width 46 height 7
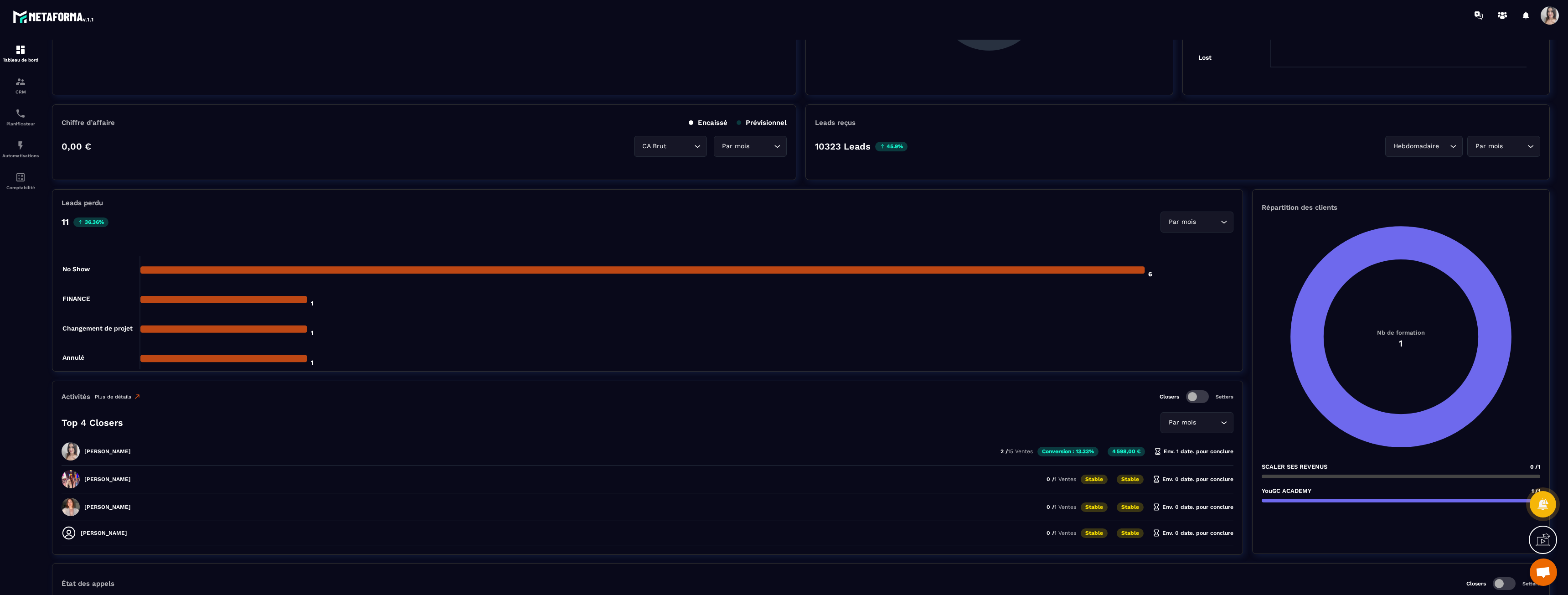
click at [114, 397] on link "Plus de détails" at bounding box center [118, 396] width 46 height 7
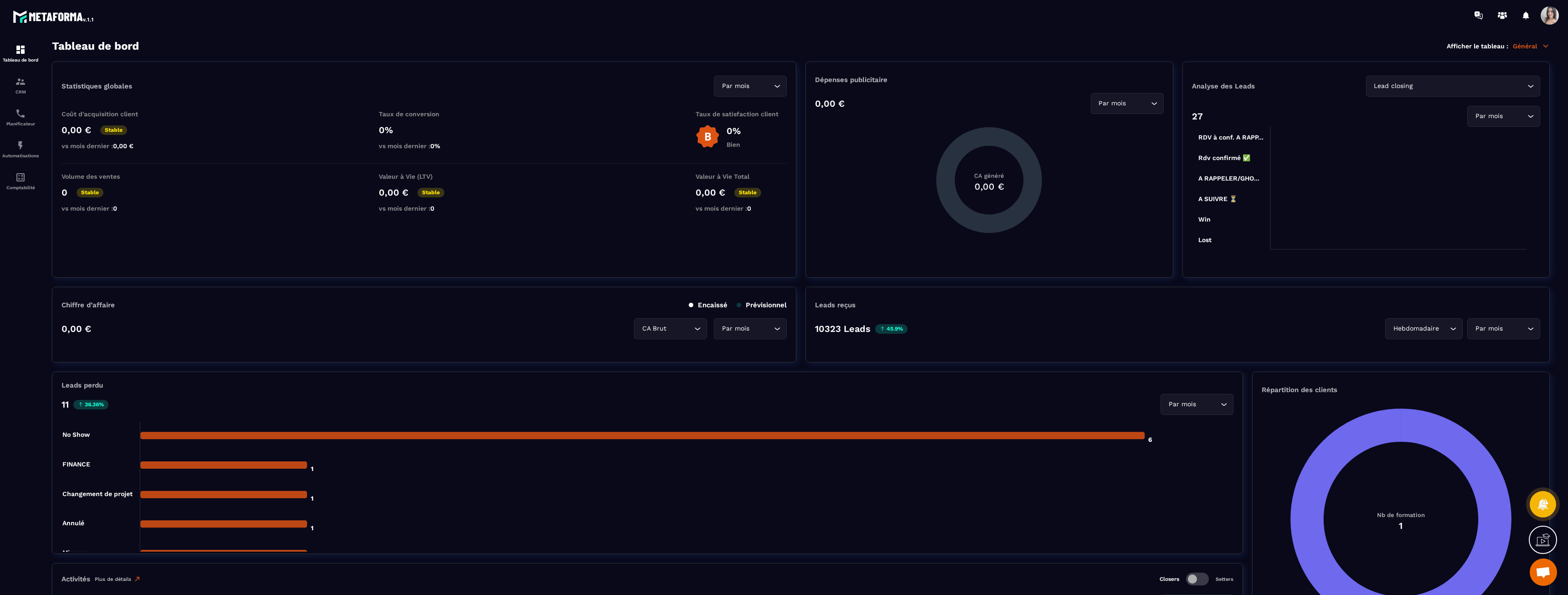
scroll to position [0, 0]
